Goal: Information Seeking & Learning: Learn about a topic

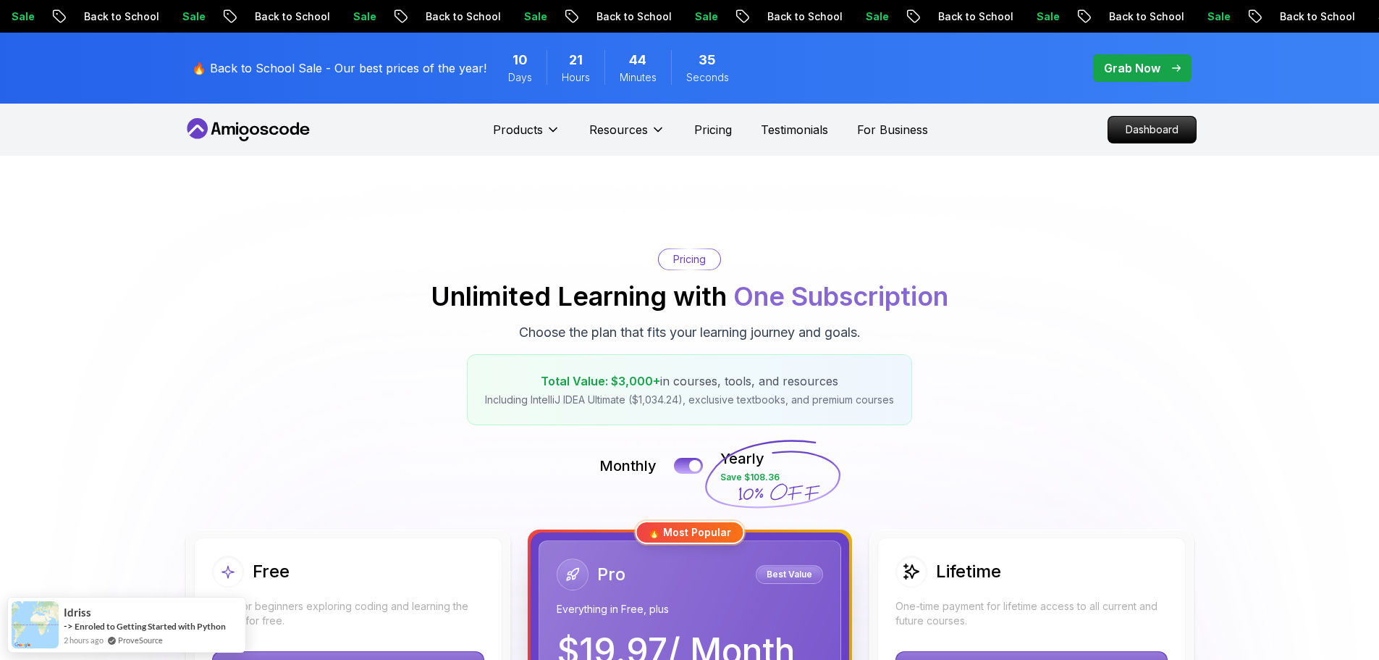
click at [234, 122] on icon at bounding box center [248, 129] width 130 height 23
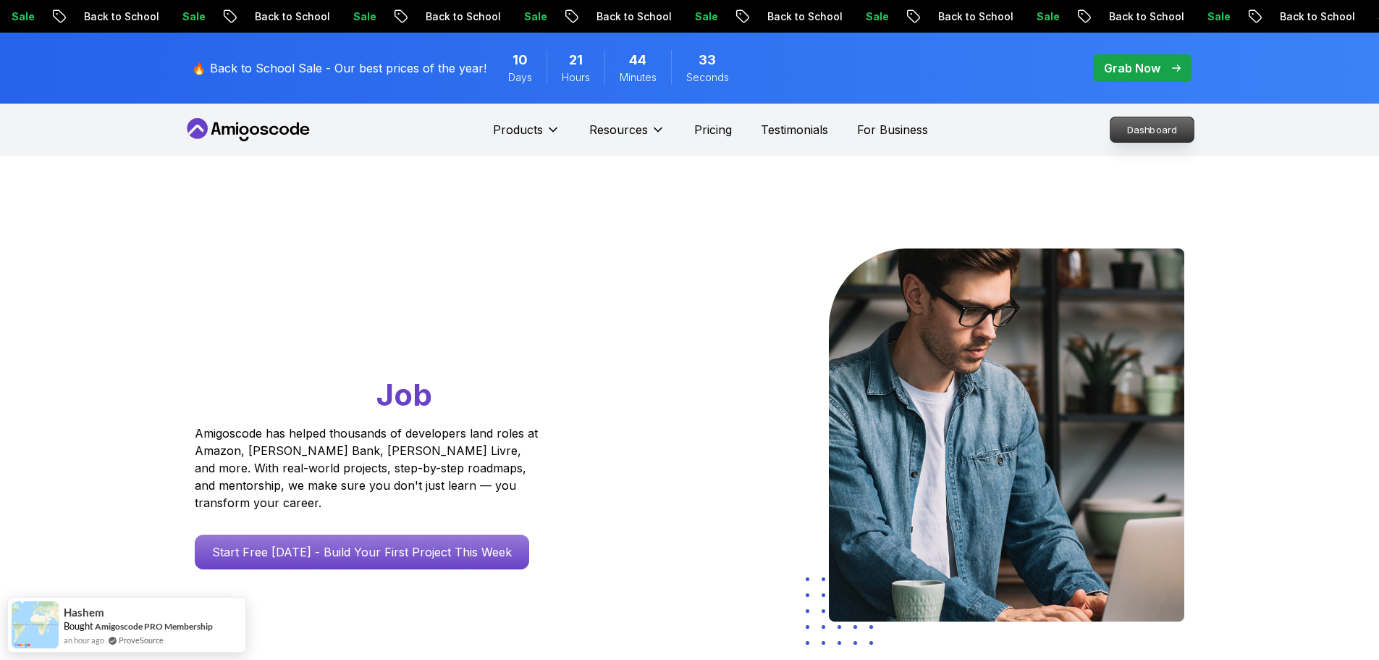
click at [1160, 135] on p "Dashboard" at bounding box center [1152, 129] width 83 height 25
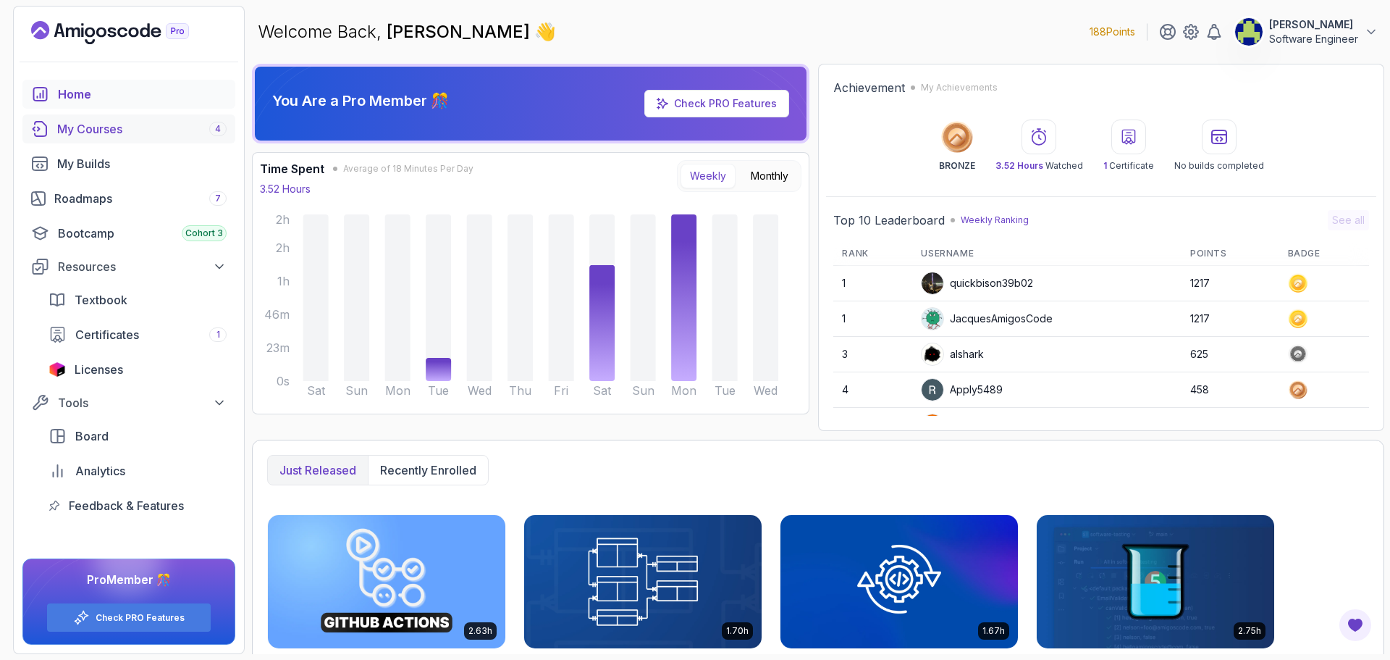
click at [63, 126] on div "My Courses 4" at bounding box center [141, 128] width 169 height 17
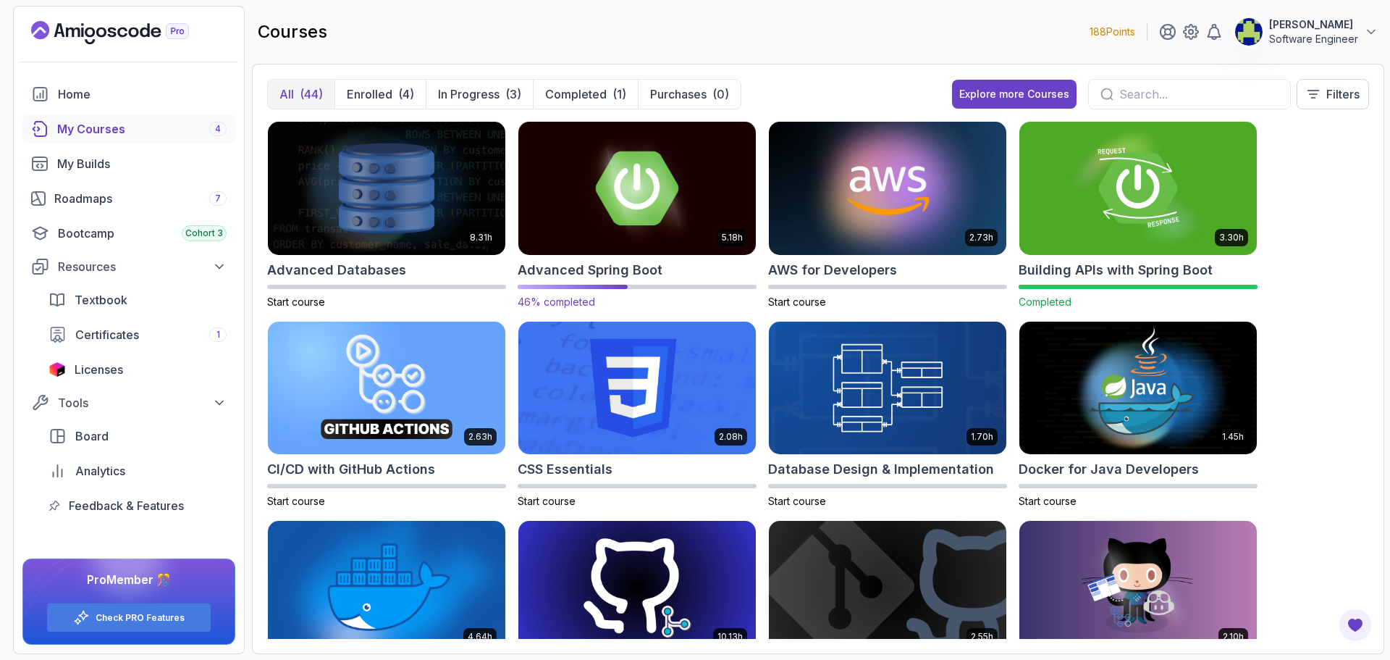
click at [579, 193] on img at bounding box center [637, 188] width 249 height 140
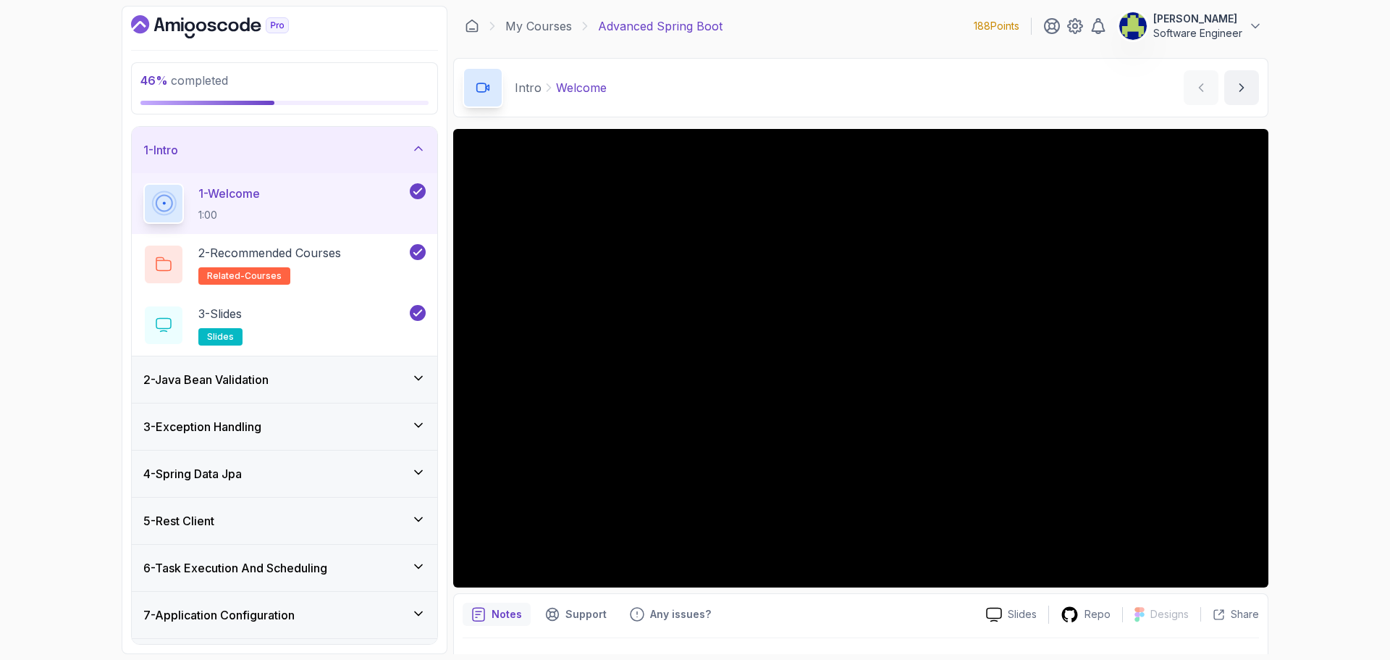
click at [343, 371] on div "2 - Java Bean Validation" at bounding box center [284, 379] width 282 height 17
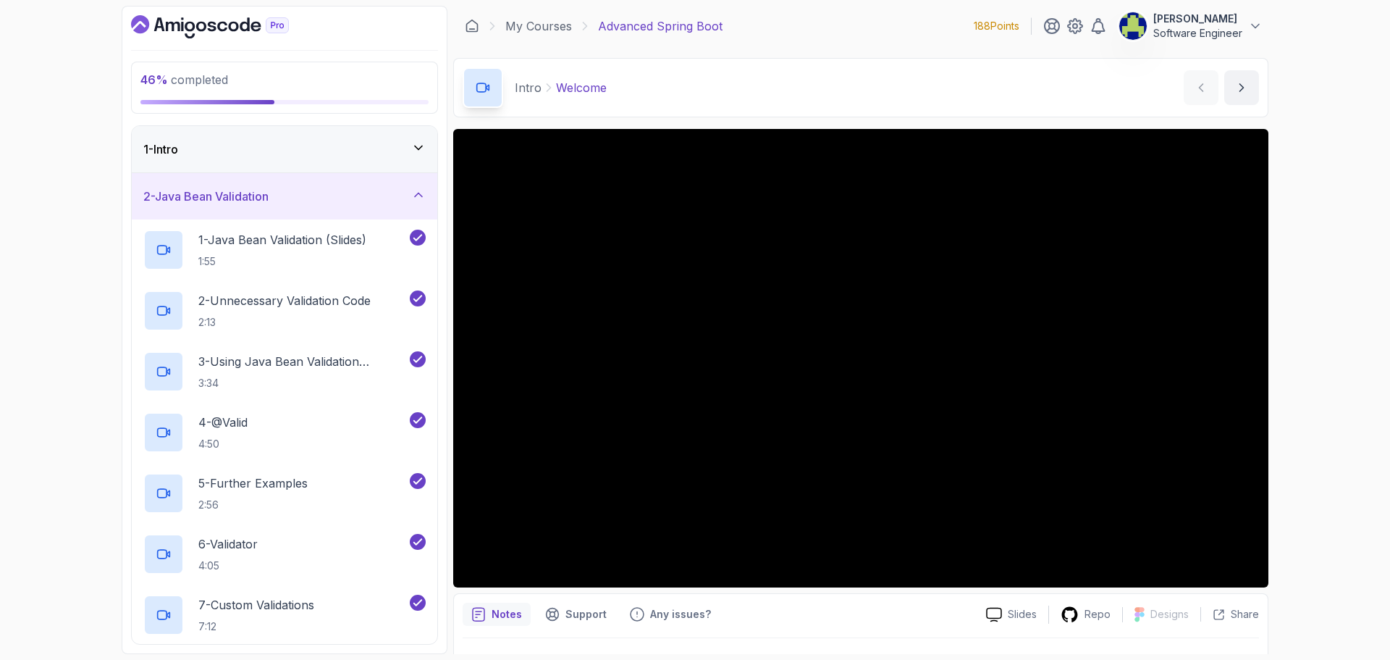
click at [408, 200] on div "2 - Java Bean Validation" at bounding box center [284, 196] width 282 height 17
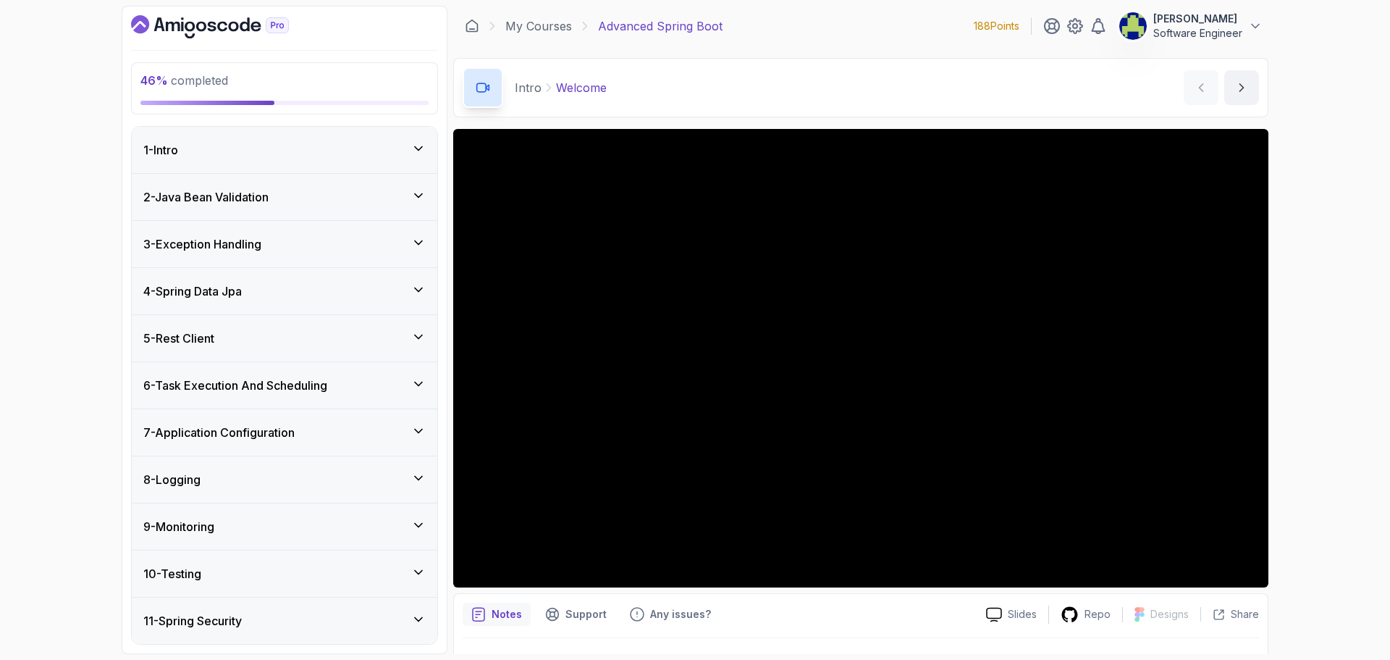
click at [421, 255] on div "3 - Exception Handling" at bounding box center [285, 244] width 306 height 46
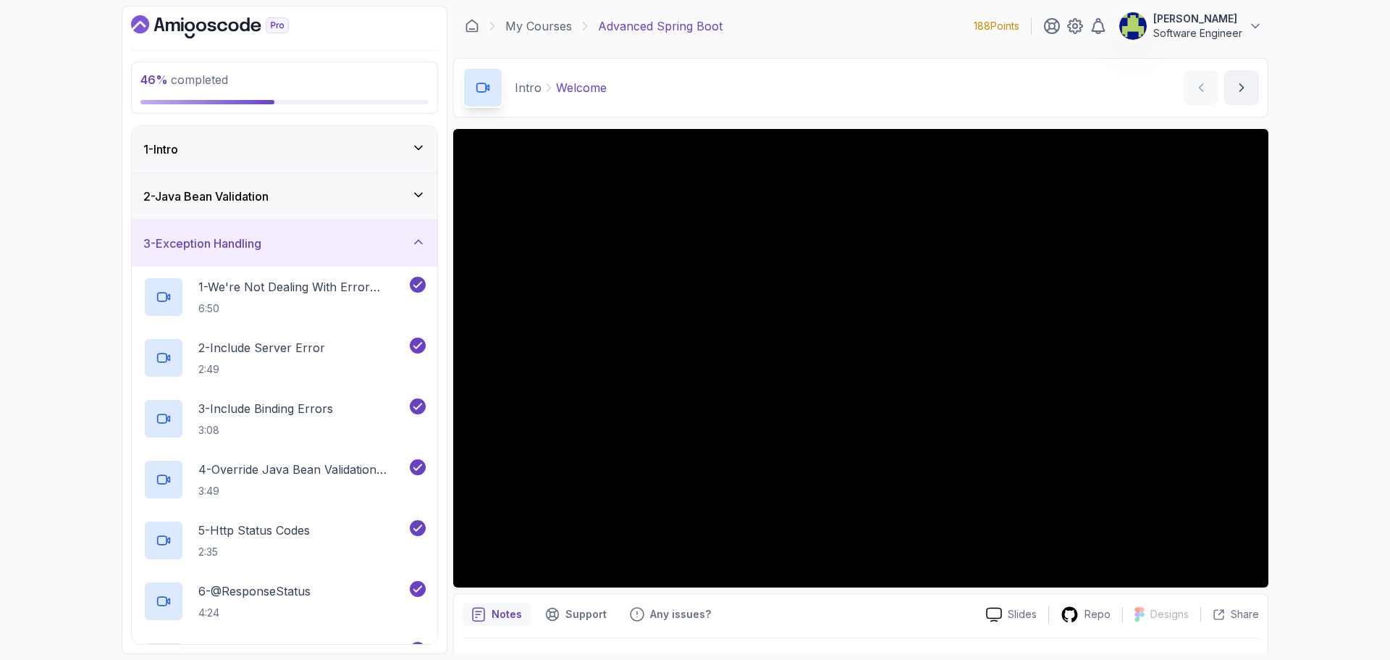
click at [419, 254] on div "3 - Exception Handling" at bounding box center [285, 243] width 306 height 46
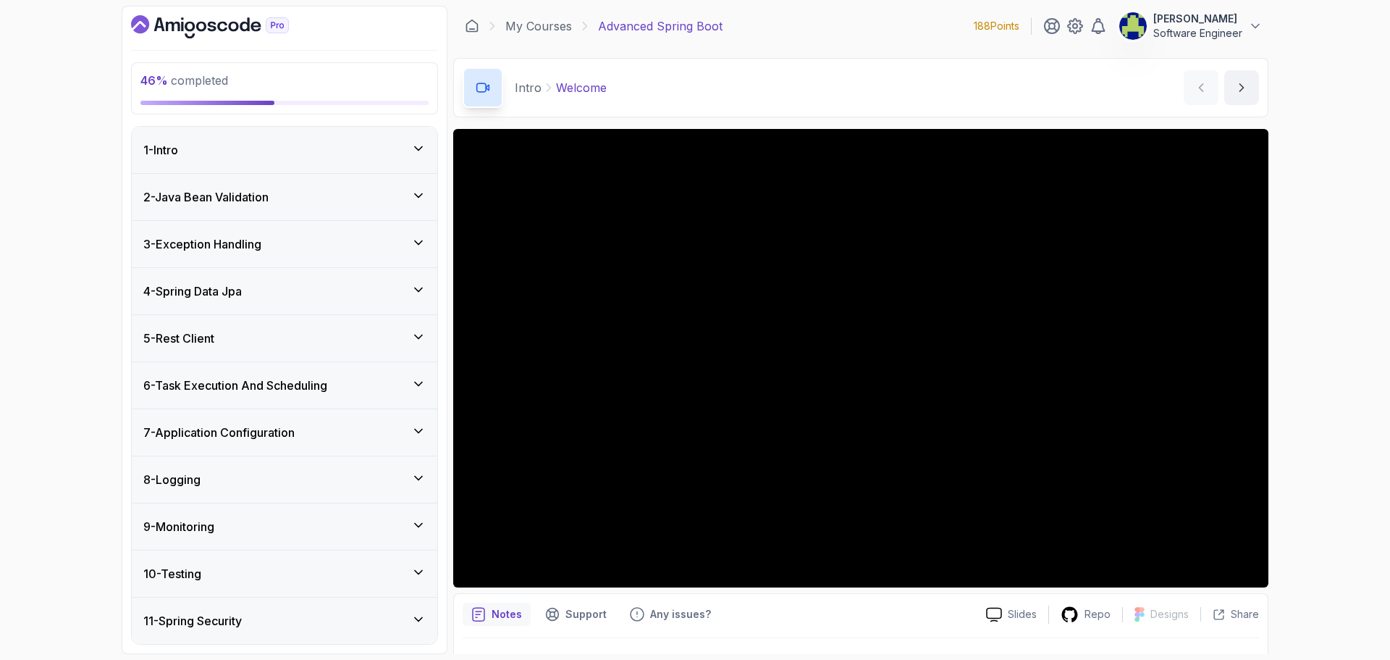
click at [416, 291] on icon at bounding box center [418, 289] width 14 height 14
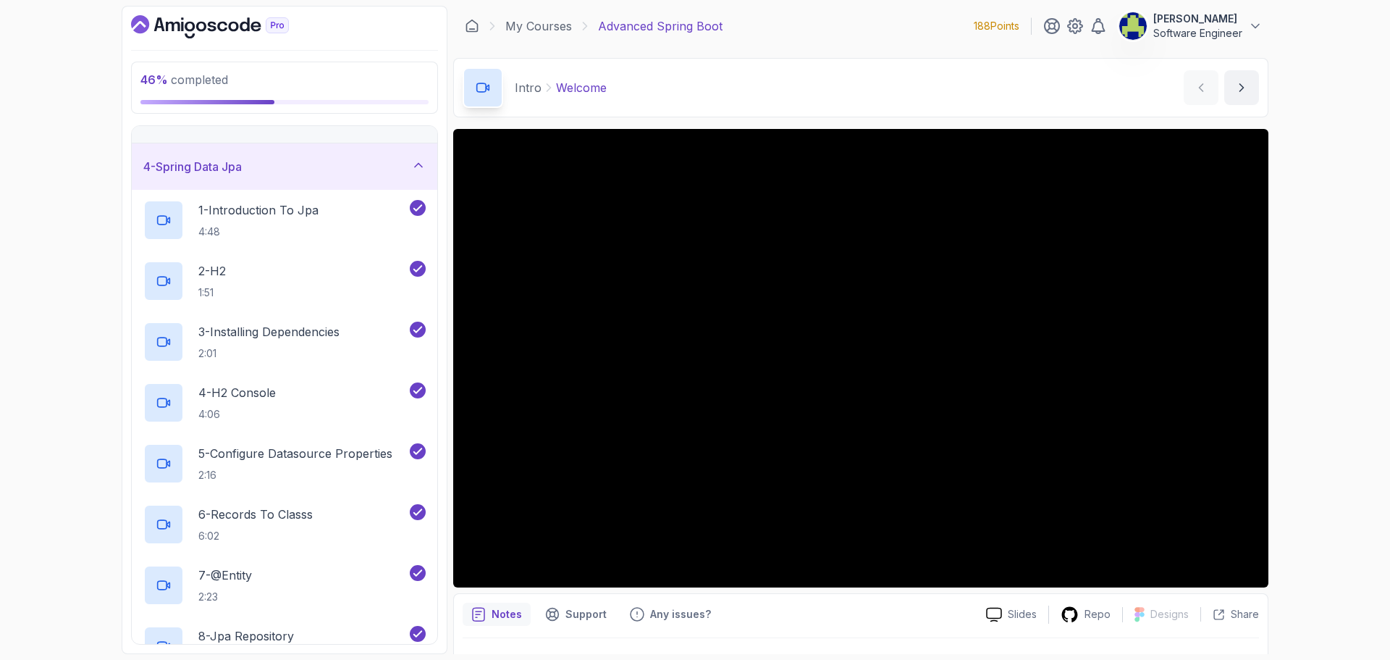
scroll to position [72, 0]
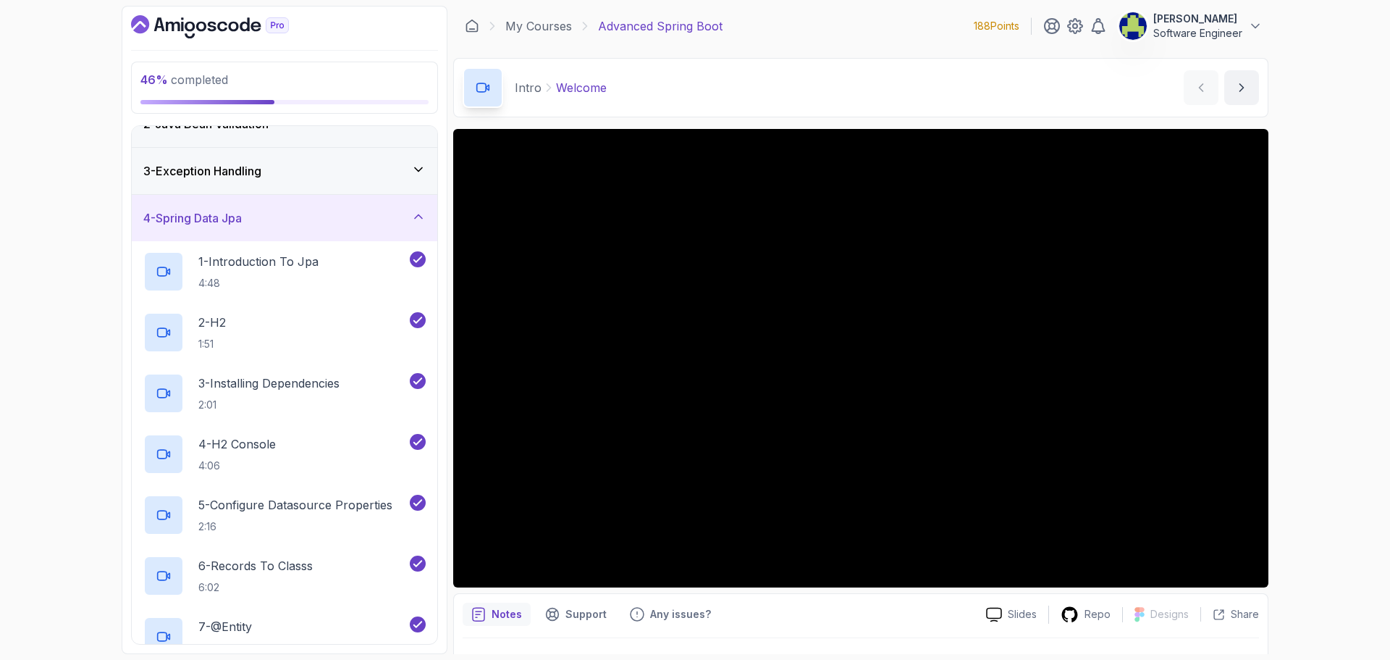
click at [419, 222] on icon at bounding box center [418, 216] width 14 height 14
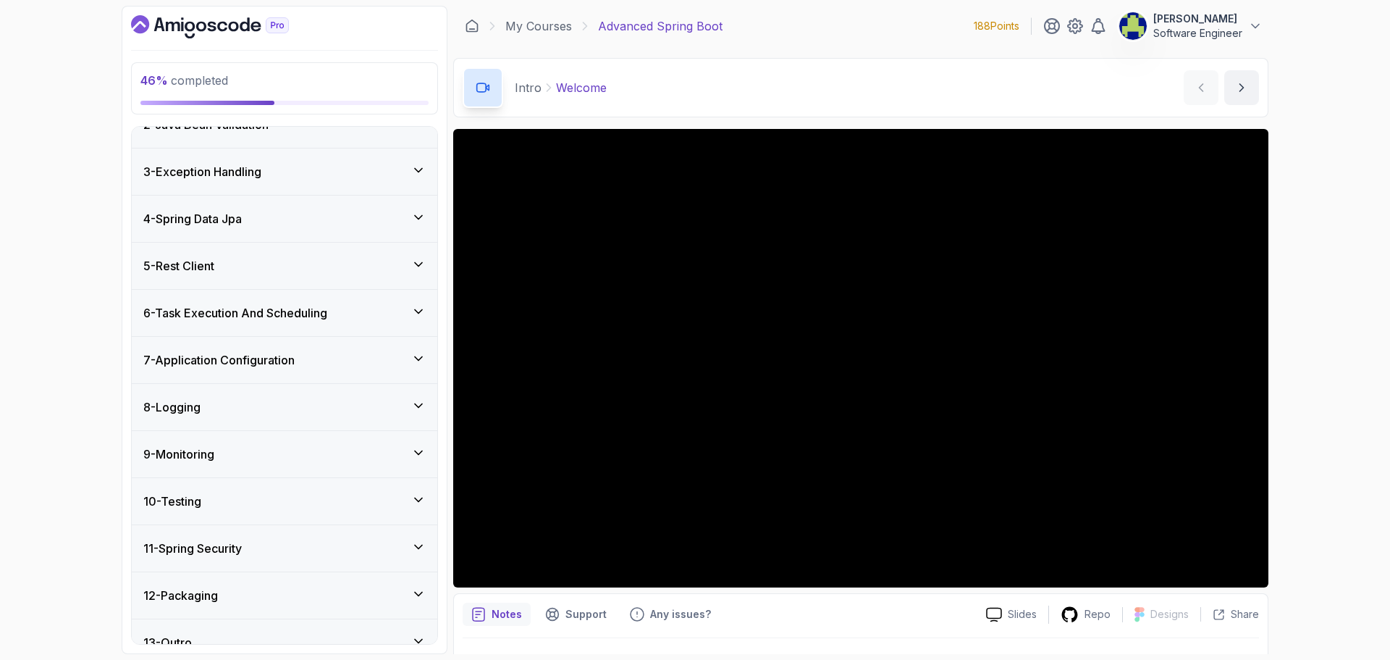
click at [408, 264] on div "5 - Rest Client" at bounding box center [284, 265] width 282 height 17
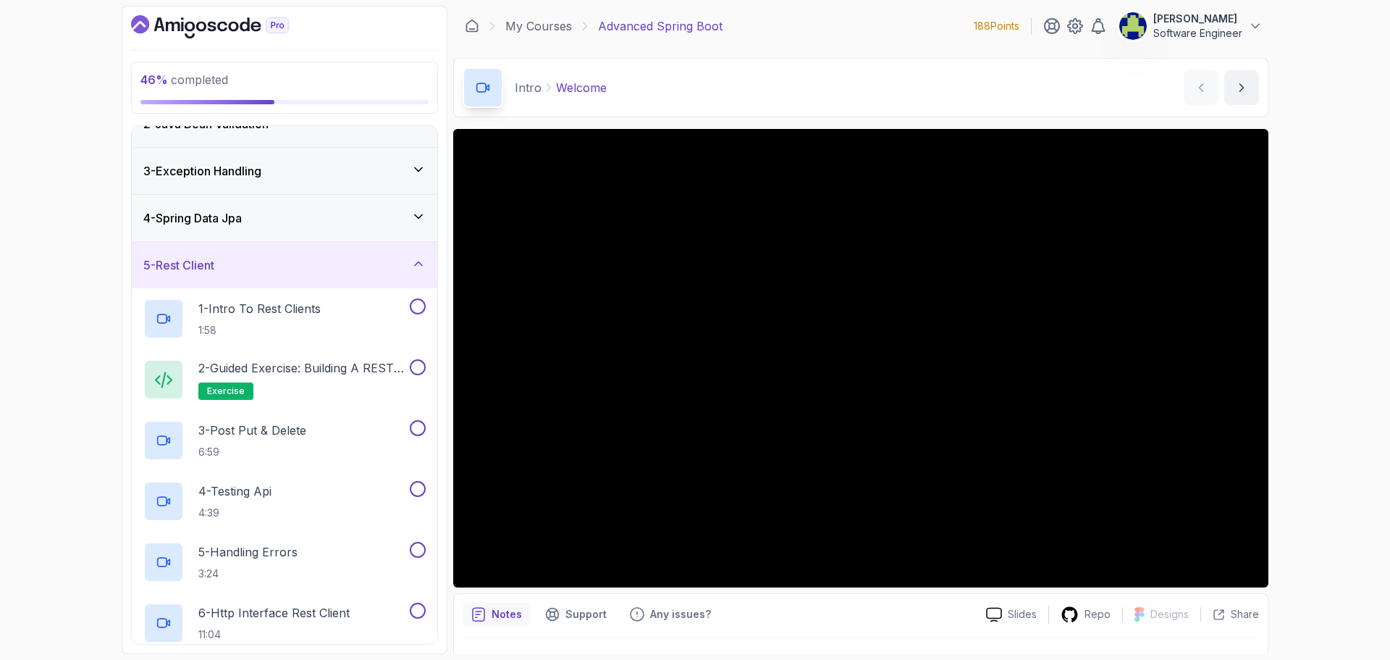
click at [407, 222] on div "4 - Spring Data Jpa" at bounding box center [284, 217] width 282 height 17
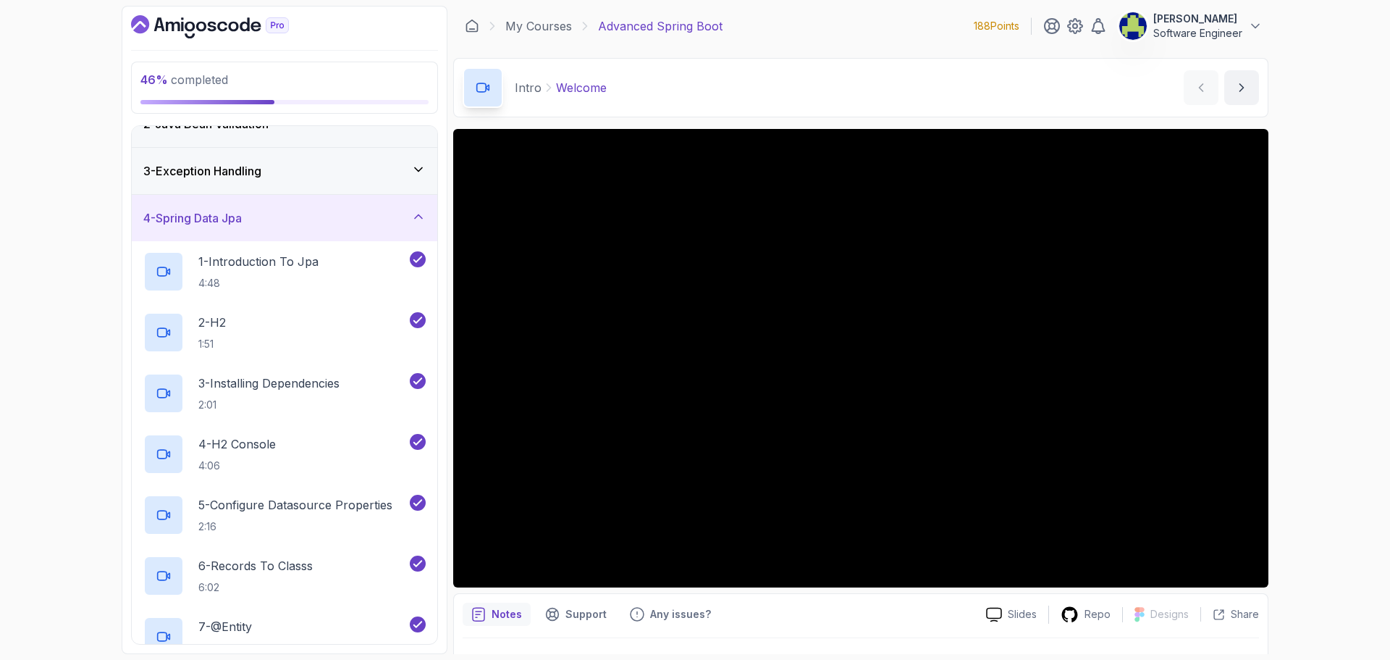
click at [408, 220] on div "4 - Spring Data Jpa" at bounding box center [284, 217] width 282 height 17
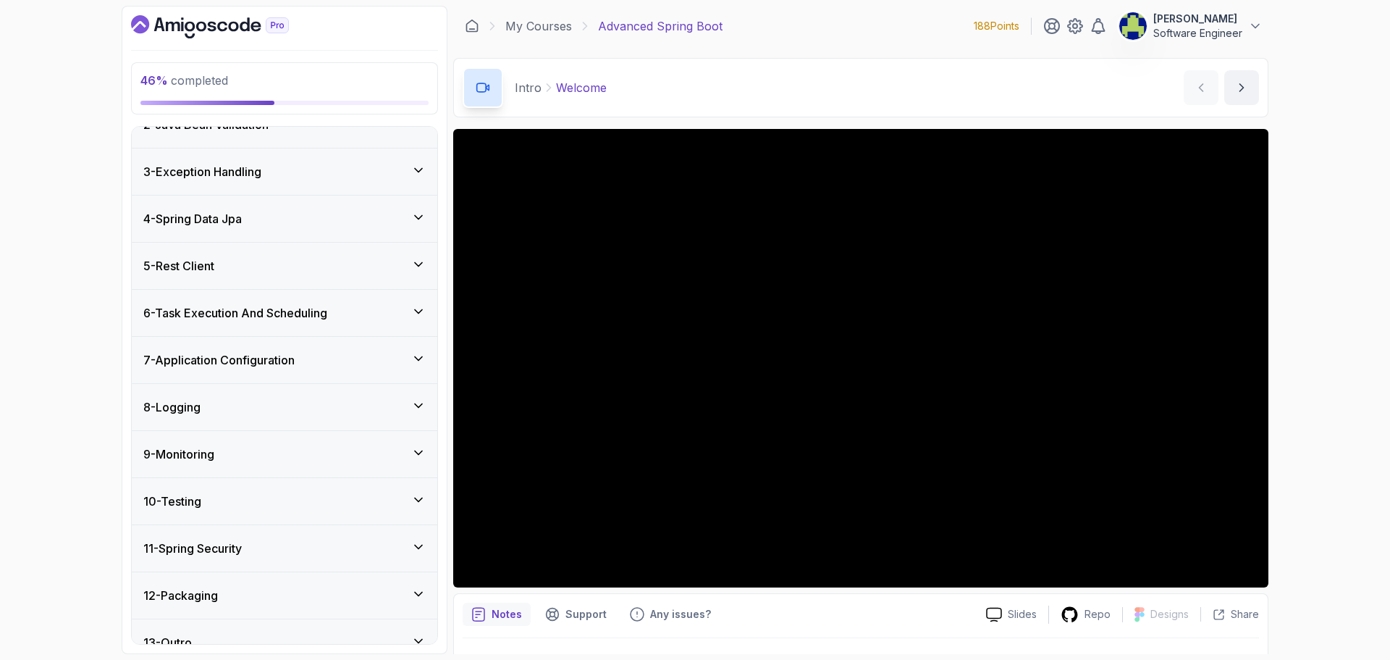
click at [403, 263] on div "5 - Rest Client" at bounding box center [284, 265] width 282 height 17
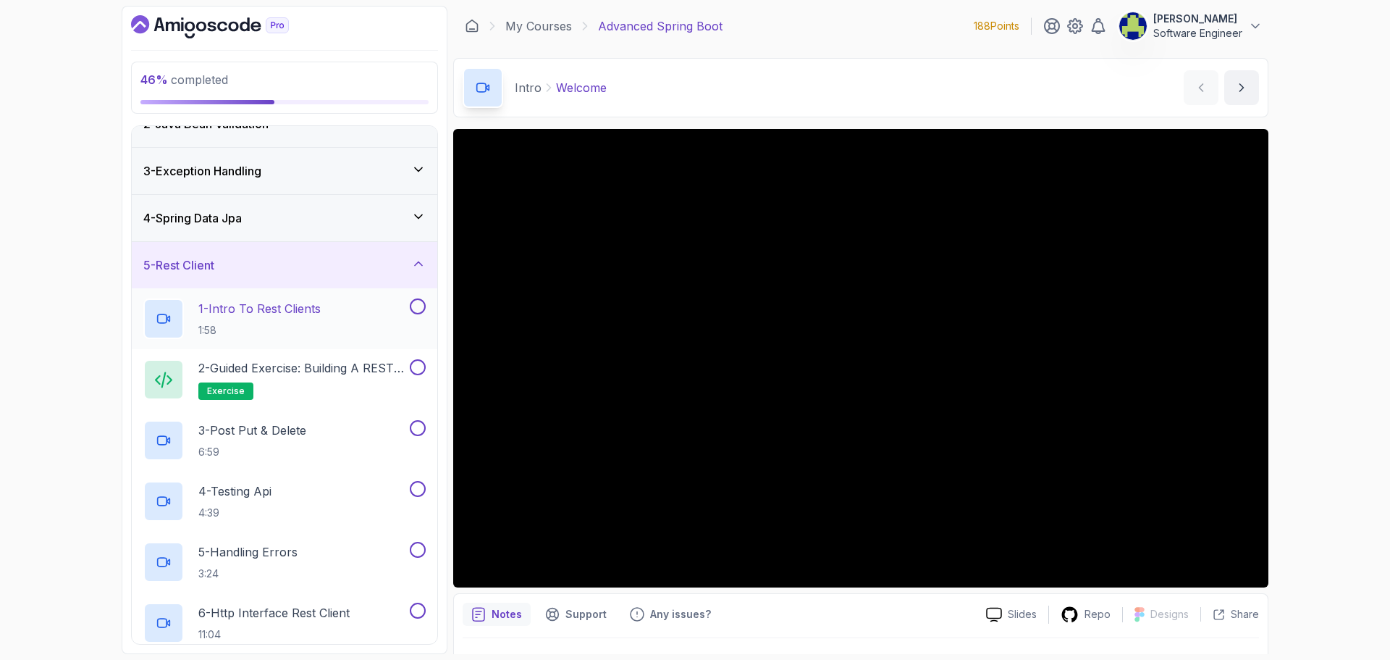
click at [256, 322] on h2 "1 - Intro To Rest Clients 1:58" at bounding box center [259, 319] width 122 height 38
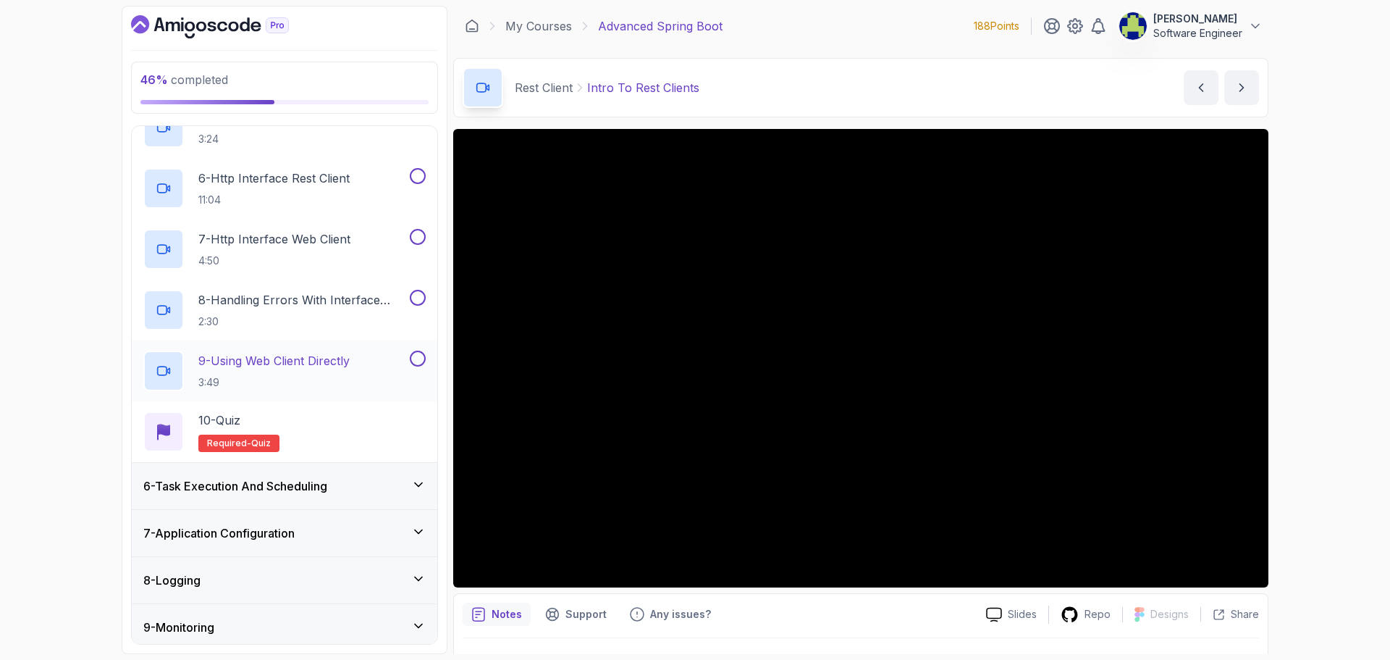
scroll to position [434, 0]
